Goal: Check status

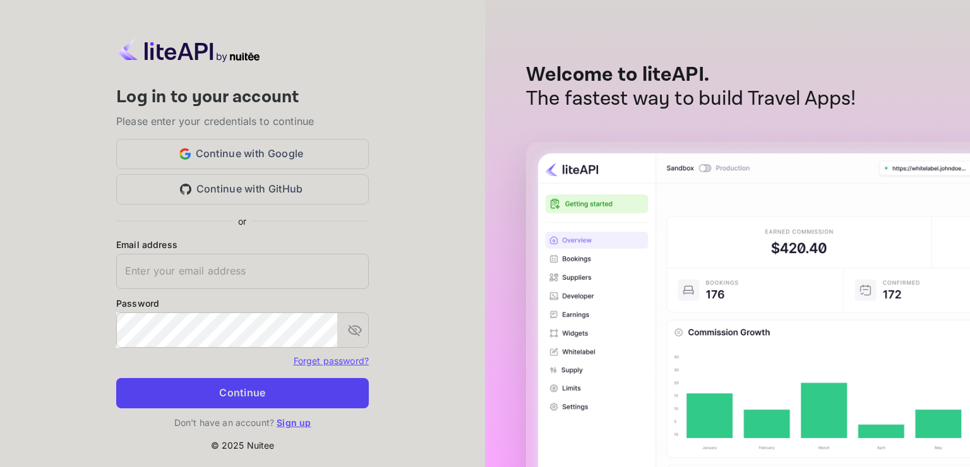
type input "[EMAIL_ADDRESS][DOMAIN_NAME]"
click at [255, 402] on button "Continue" at bounding box center [242, 393] width 253 height 30
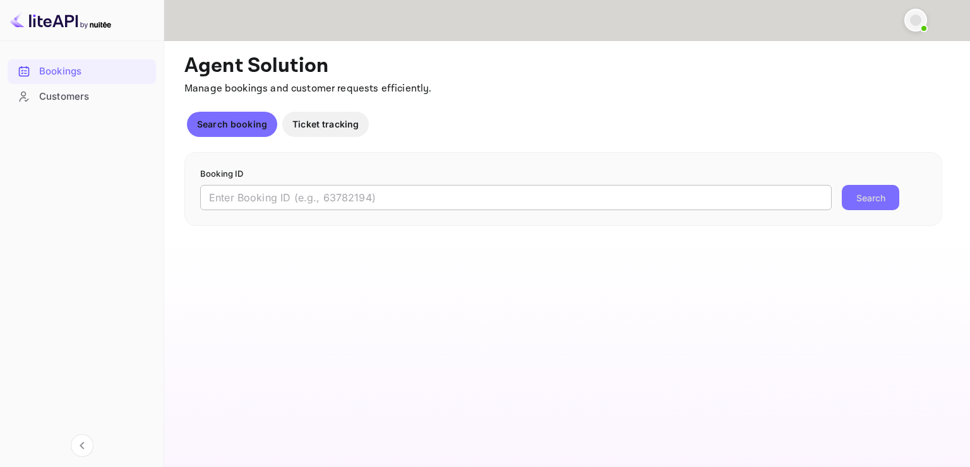
click at [402, 194] on input "text" at bounding box center [515, 197] width 631 height 25
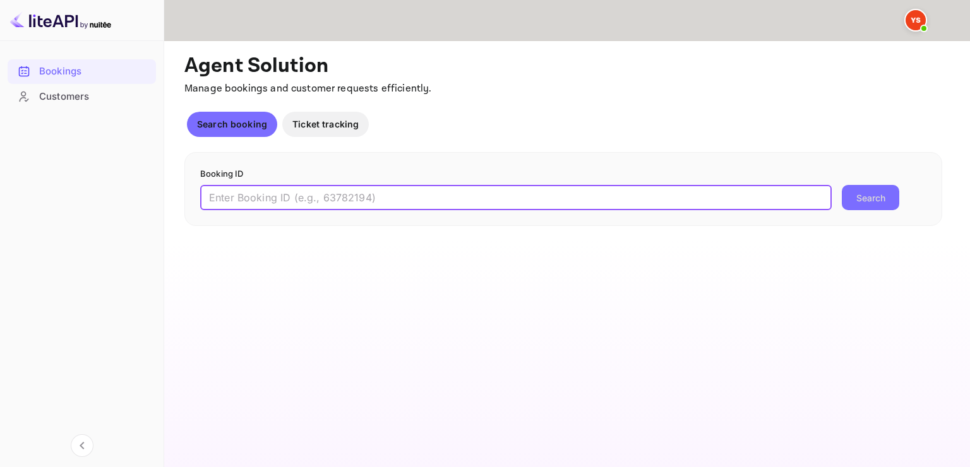
paste input "7065899"
type input "7065899"
click at [842, 185] on button "Search" at bounding box center [870, 197] width 57 height 25
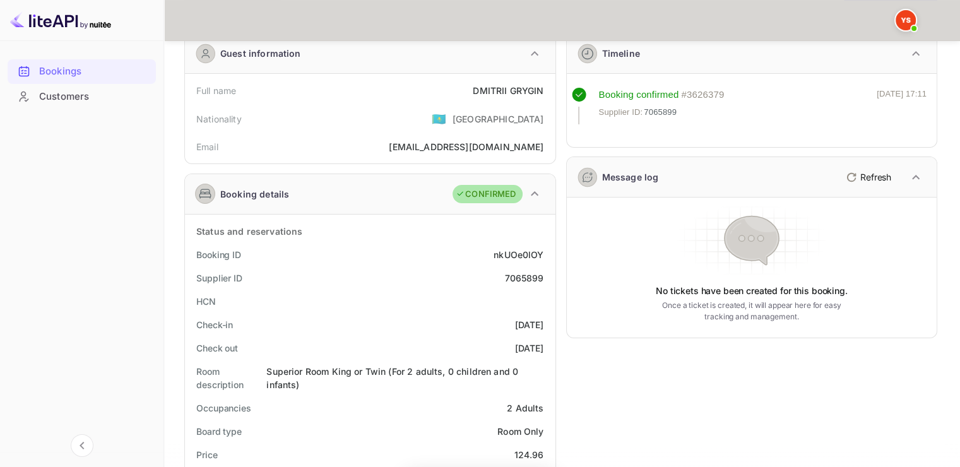
scroll to position [63, 0]
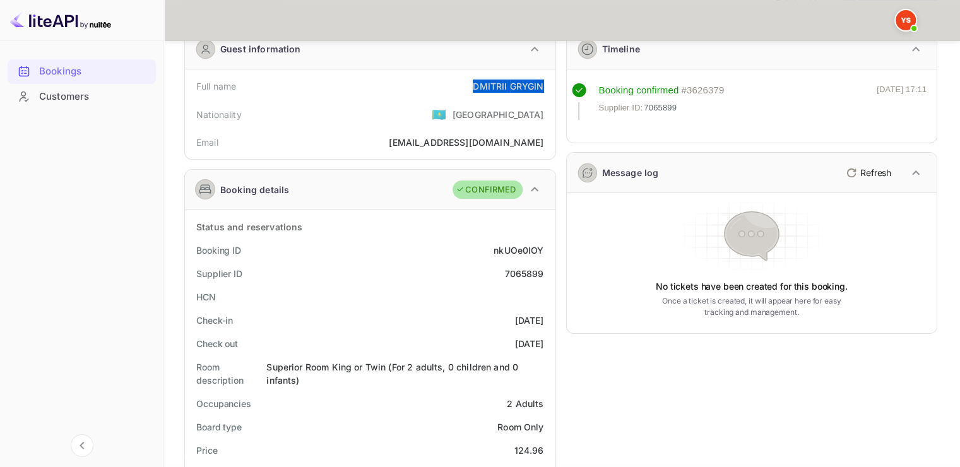
drag, startPoint x: 468, startPoint y: 81, endPoint x: 549, endPoint y: 78, distance: 80.9
click at [549, 78] on div "Full name [PERSON_NAME]" at bounding box center [370, 86] width 361 height 23
copy div "[PERSON_NAME]"
drag, startPoint x: 511, startPoint y: 450, endPoint x: 548, endPoint y: 443, distance: 38.0
click at [548, 448] on div "Price 124.96" at bounding box center [370, 450] width 361 height 23
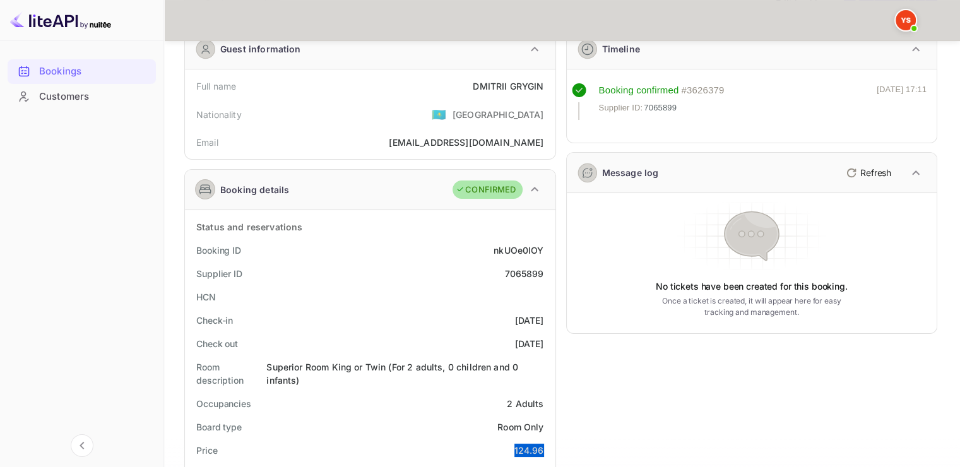
copy div "124.96"
